Goal: Task Accomplishment & Management: Use online tool/utility

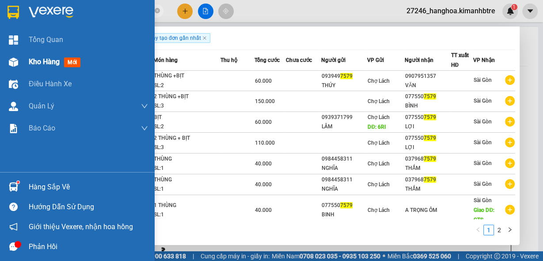
click at [25, 70] on div "Kho hàng mới" at bounding box center [77, 62] width 155 height 22
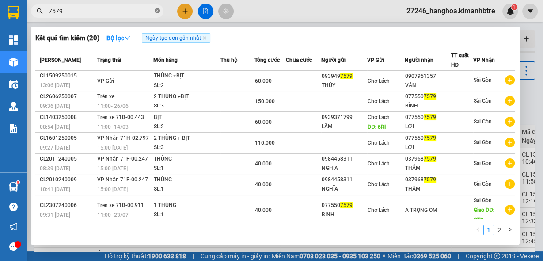
click at [156, 10] on icon "close-circle" at bounding box center [157, 10] width 5 height 5
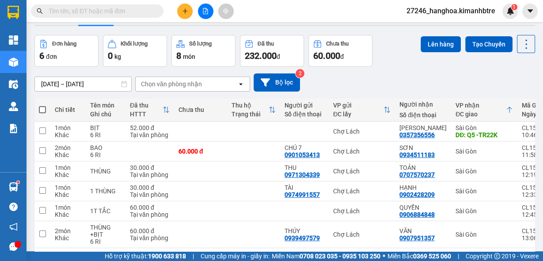
scroll to position [63, 0]
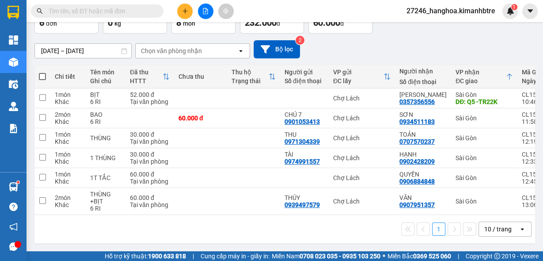
click at [42, 75] on span at bounding box center [42, 76] width 7 height 7
click at [42, 72] on input "checkbox" at bounding box center [42, 72] width 0 height 0
checkbox input "true"
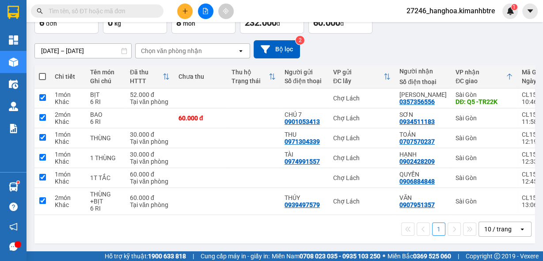
checkbox input "true"
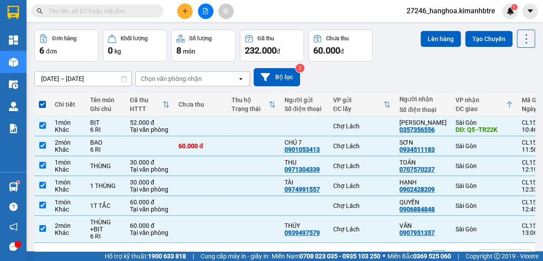
scroll to position [0, 0]
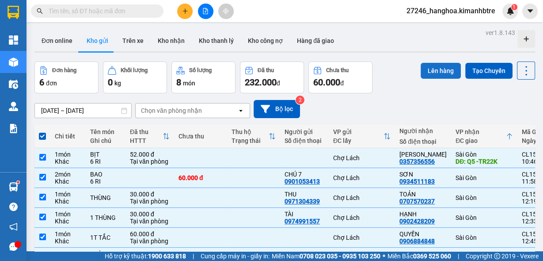
click at [433, 73] on button "Lên hàng" at bounding box center [441, 71] width 40 height 16
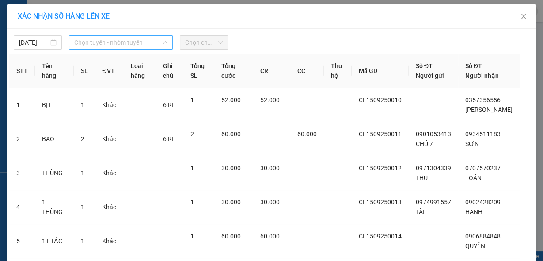
click at [112, 39] on span "Chọn tuyến - nhóm tuyến" at bounding box center [120, 42] width 93 height 13
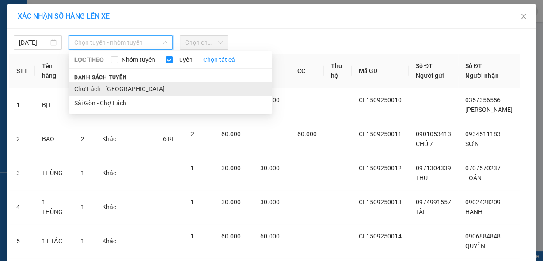
click at [112, 90] on li "Chợ Lách - [GEOGRAPHIC_DATA]" at bounding box center [170, 89] width 203 height 14
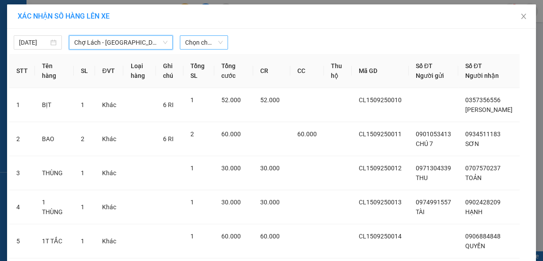
click at [186, 44] on span "Chọn chuyến" at bounding box center [204, 42] width 38 height 13
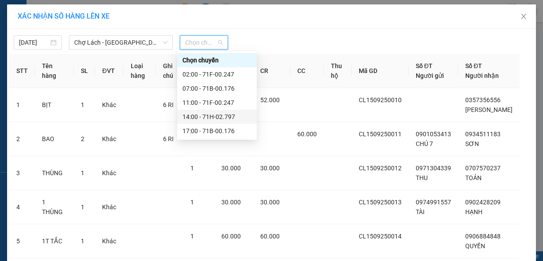
click at [196, 114] on div "14:00 - 71H-02.797" at bounding box center [217, 117] width 69 height 10
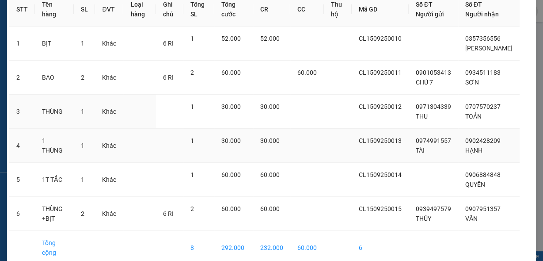
scroll to position [109, 0]
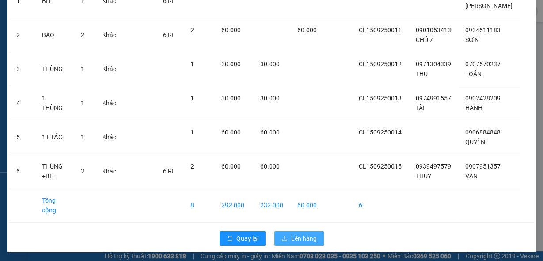
click at [295, 237] on span "Lên hàng" at bounding box center [304, 238] width 26 height 10
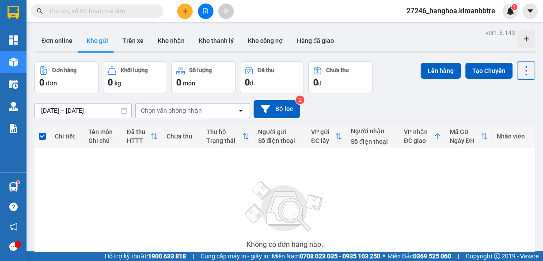
click at [0, 83] on div "Điều hành xe" at bounding box center [13, 84] width 27 height 22
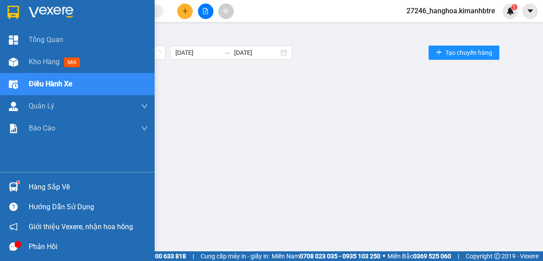
click at [0, 83] on div "Điều hành xe" at bounding box center [77, 84] width 155 height 22
click at [0, 84] on div "Điều hành xe" at bounding box center [77, 84] width 155 height 22
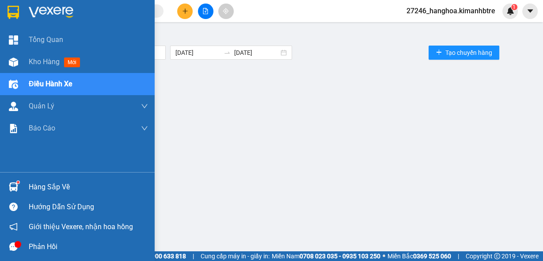
click at [0, 84] on div "Điều hành xe" at bounding box center [77, 84] width 155 height 22
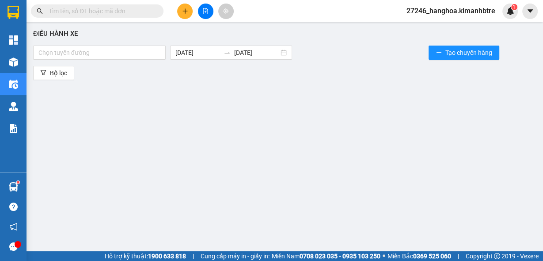
click at [0, 84] on div "Điều hành xe" at bounding box center [13, 84] width 27 height 22
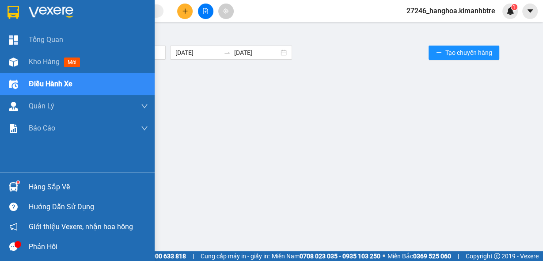
click at [0, 85] on div "Điều hành xe" at bounding box center [77, 84] width 155 height 22
drag, startPoint x: 37, startPoint y: 81, endPoint x: 32, endPoint y: 60, distance: 21.9
click at [32, 60] on span "Kho hàng" at bounding box center [44, 61] width 31 height 8
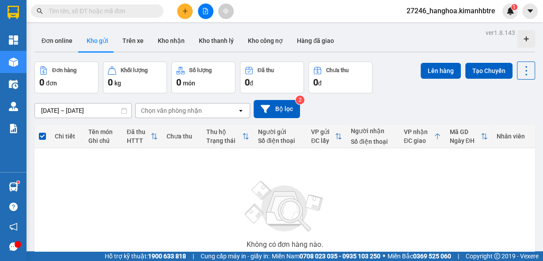
click at [203, 9] on icon "file-add" at bounding box center [205, 11] width 5 height 6
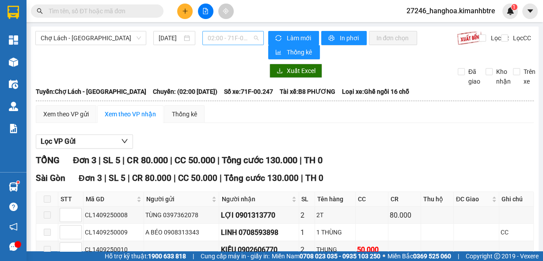
click at [221, 38] on span "02:00 - 71F-00.247" at bounding box center [233, 37] width 51 height 13
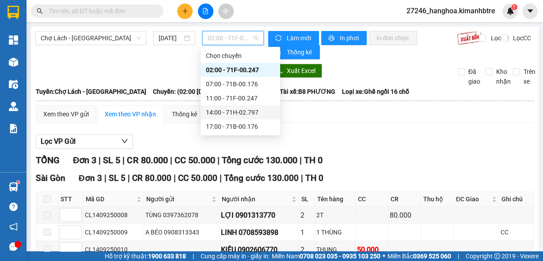
click at [224, 111] on div "14:00 - 71H-02.797" at bounding box center [240, 112] width 69 height 10
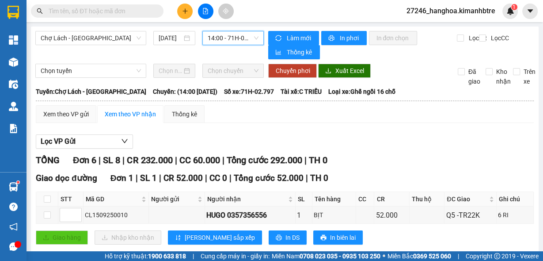
scroll to position [167, 0]
